Goal: Task Accomplishment & Management: Use online tool/utility

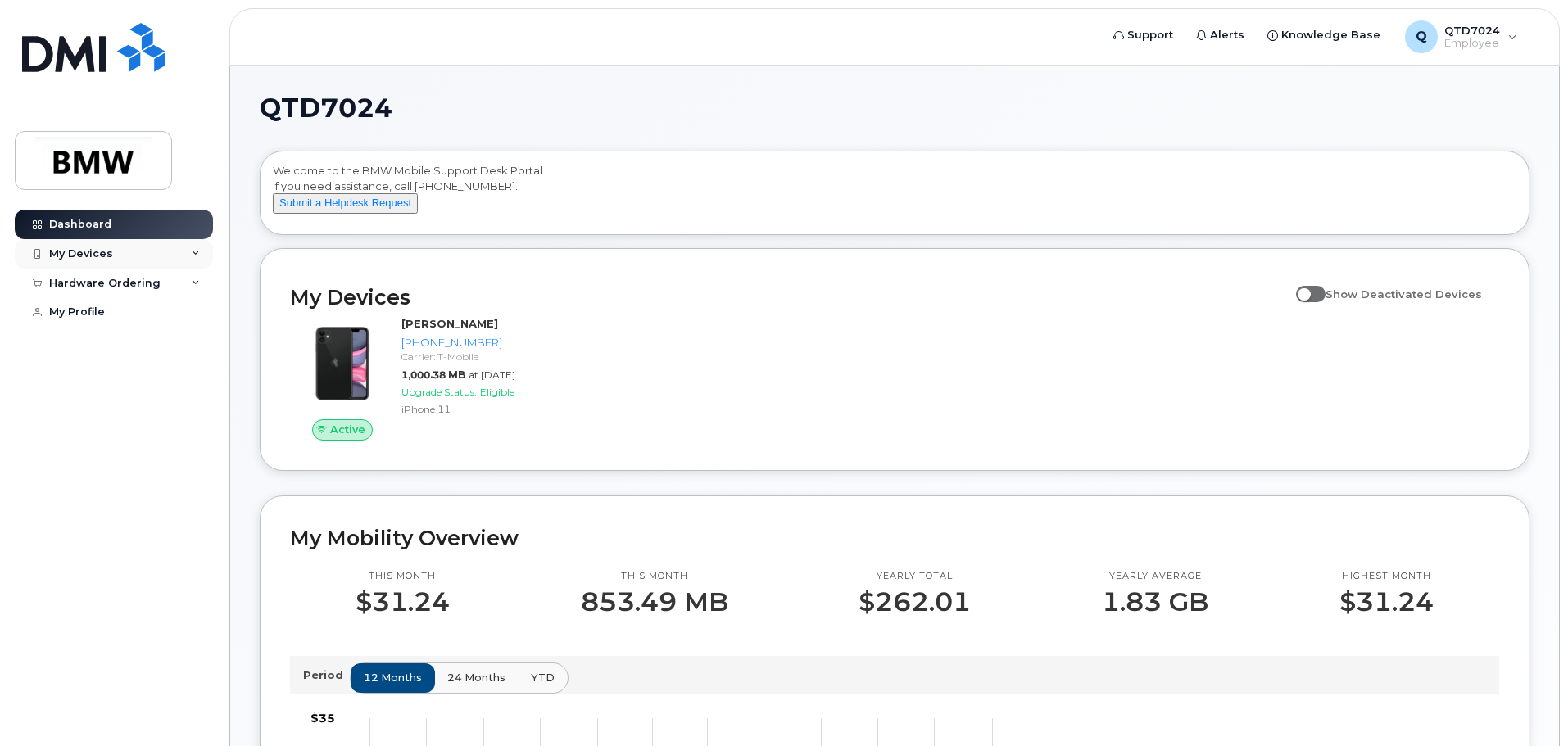
click at [124, 251] on div "My Devices" at bounding box center [114, 254] width 198 height 29
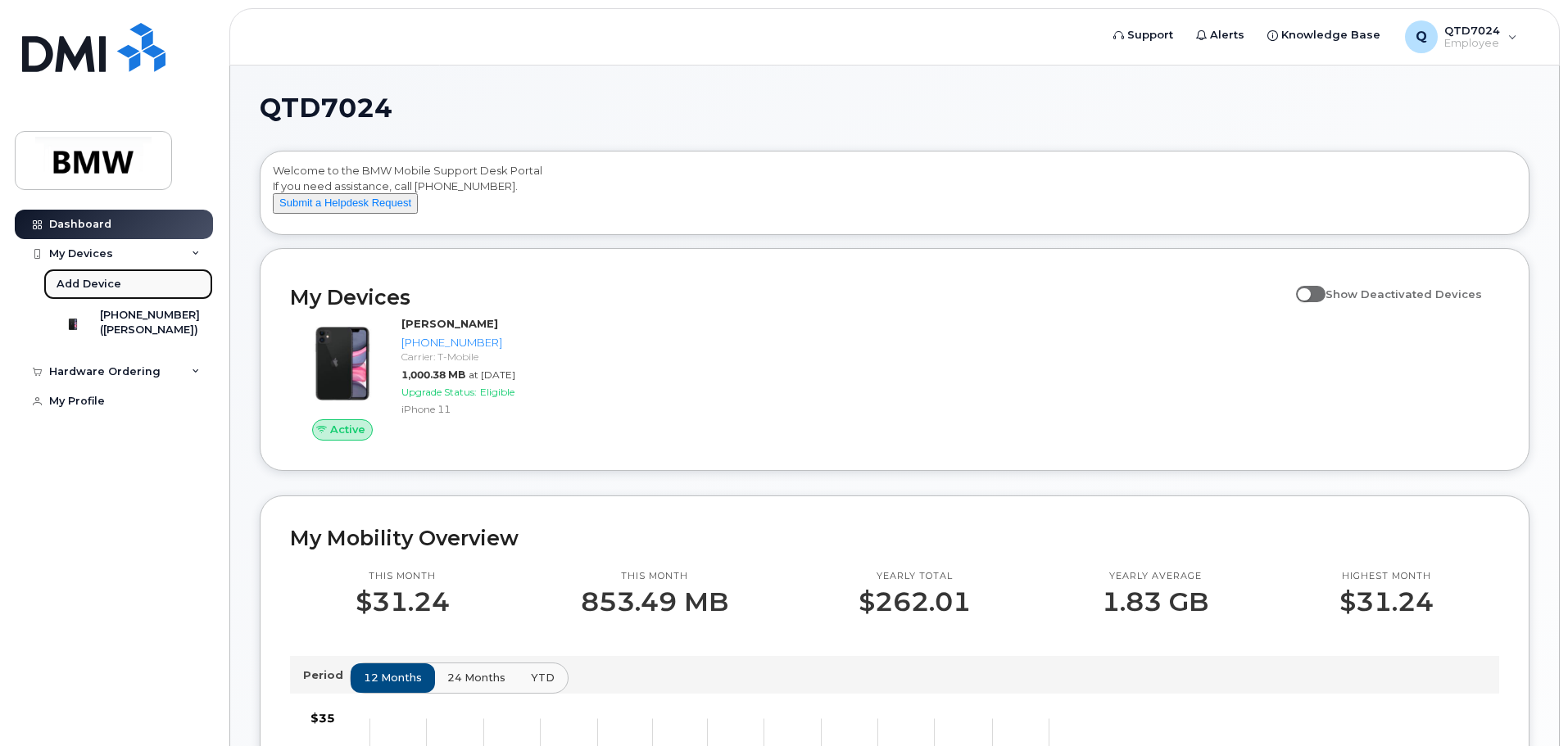
click at [98, 283] on div "Add Device" at bounding box center [89, 283] width 65 height 15
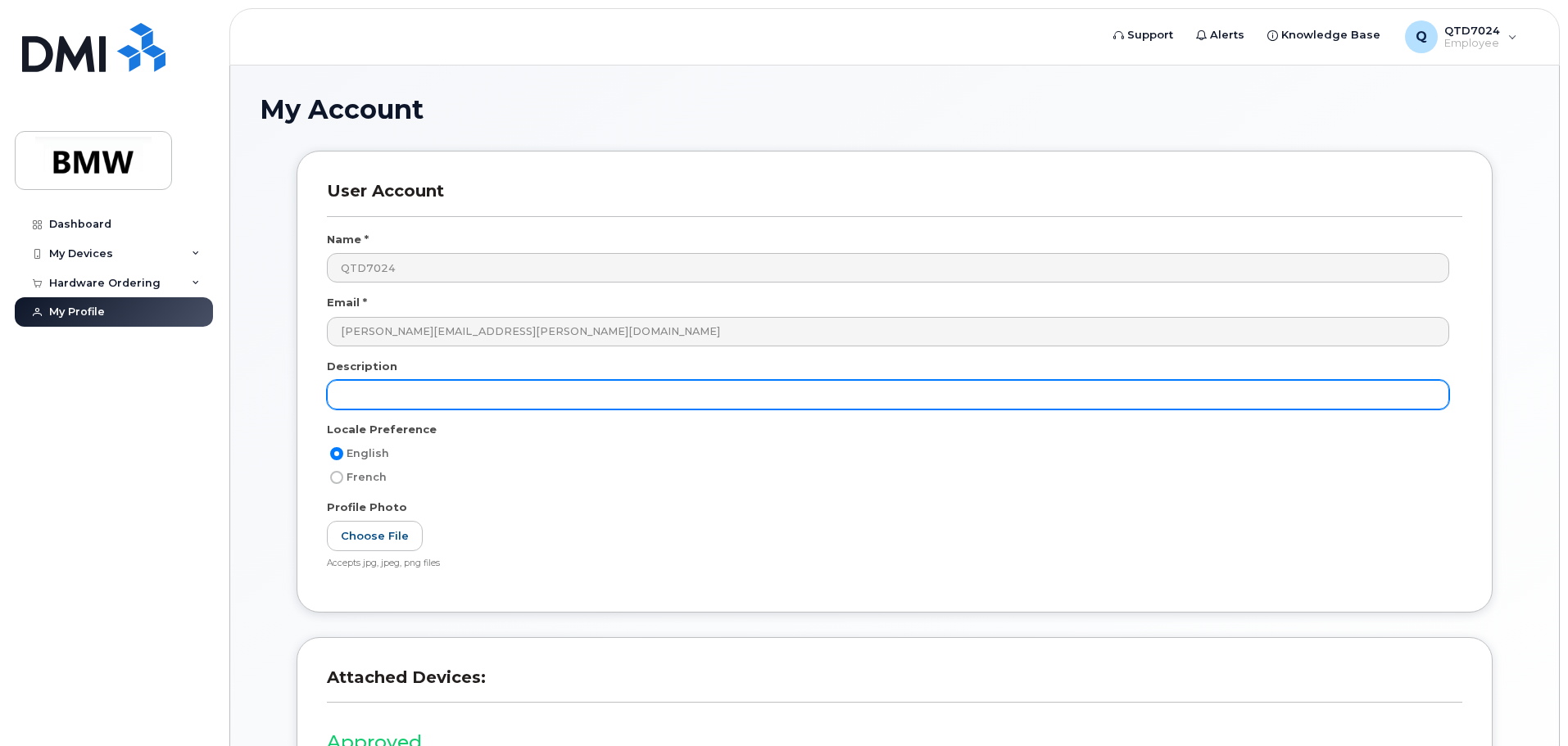
click at [413, 399] on input "text" at bounding box center [887, 395] width 1123 height 29
type input "replacement/upgrade"
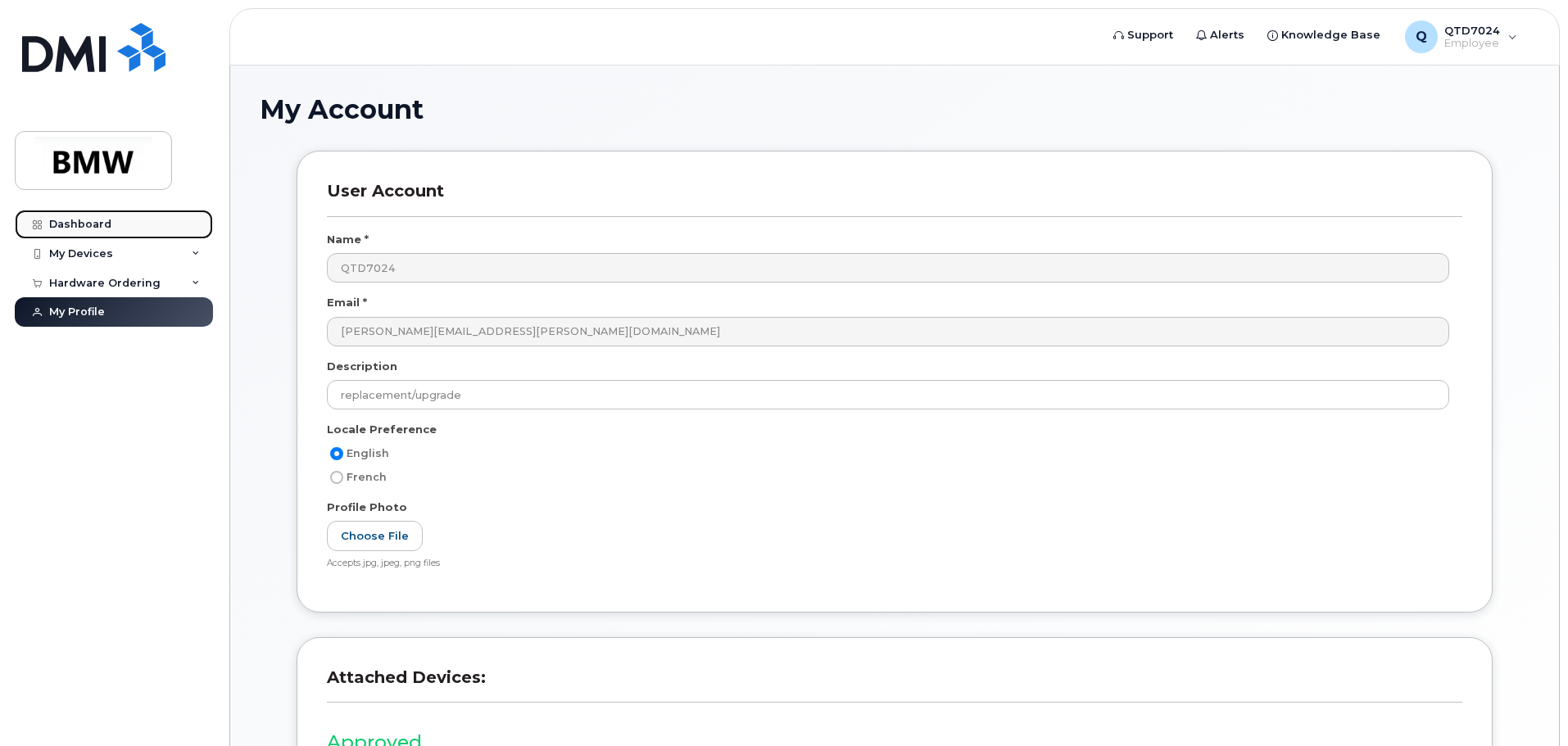
click at [85, 222] on div "Dashboard" at bounding box center [80, 224] width 62 height 13
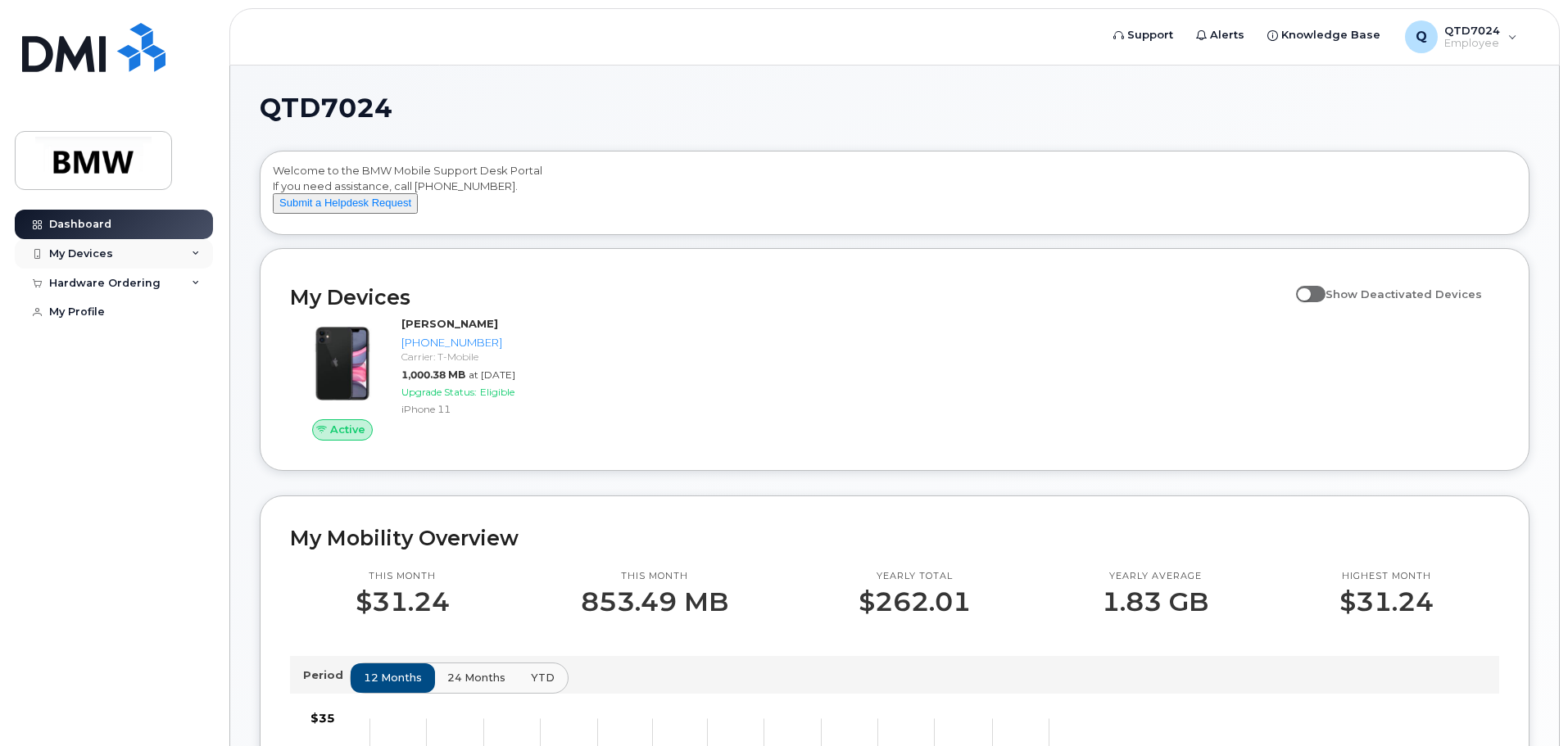
click at [201, 252] on div "My Devices" at bounding box center [114, 254] width 198 height 29
